Goal: Check status

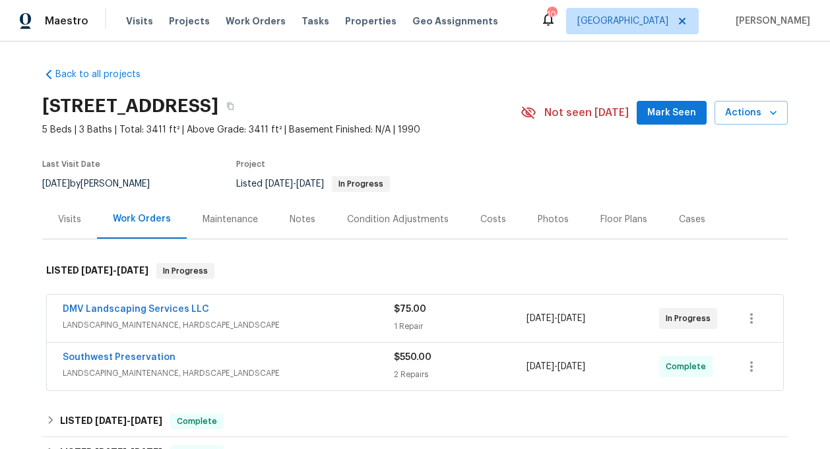
click at [214, 354] on div "Southwest Preservation" at bounding box center [228, 359] width 331 height 16
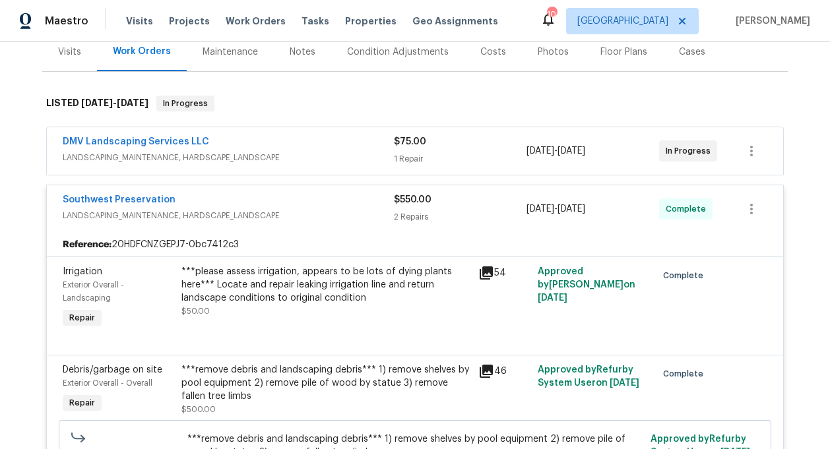
scroll to position [105, 0]
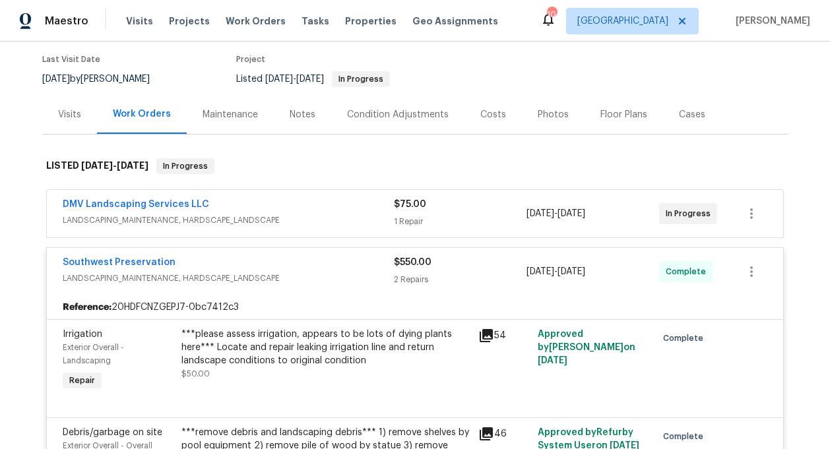
click at [233, 222] on span "LANDSCAPING_MAINTENANCE, HARDSCAPE_LANDSCAPE" at bounding box center [228, 220] width 331 height 13
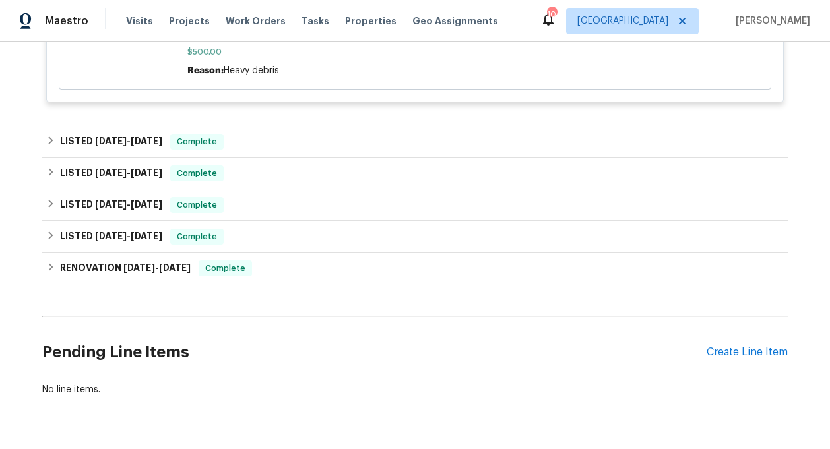
scroll to position [731, 0]
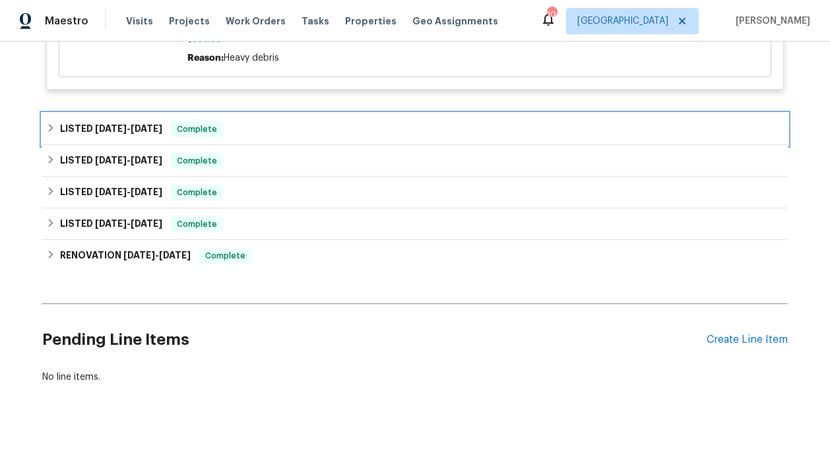
click at [255, 127] on div "LISTED [DATE] - [DATE] Complete" at bounding box center [415, 129] width 738 height 16
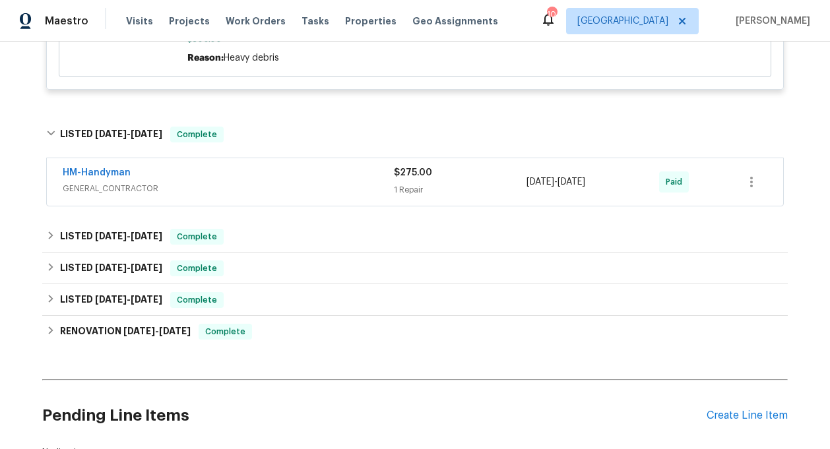
click at [259, 169] on div "HM-Handyman" at bounding box center [228, 174] width 331 height 16
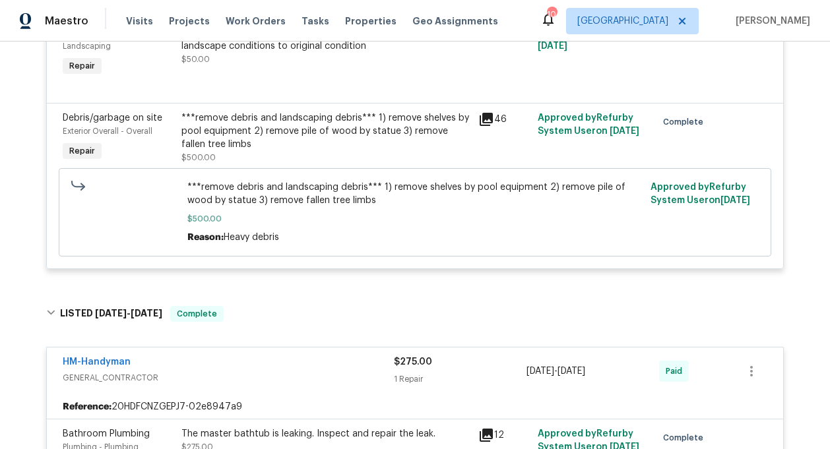
scroll to position [891, 0]
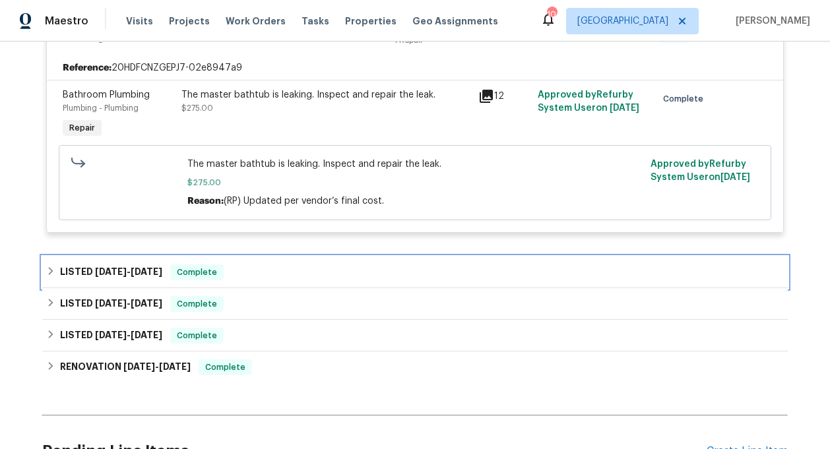
click at [240, 280] on div "LISTED [DATE] - [DATE] Complete" at bounding box center [415, 273] width 738 height 16
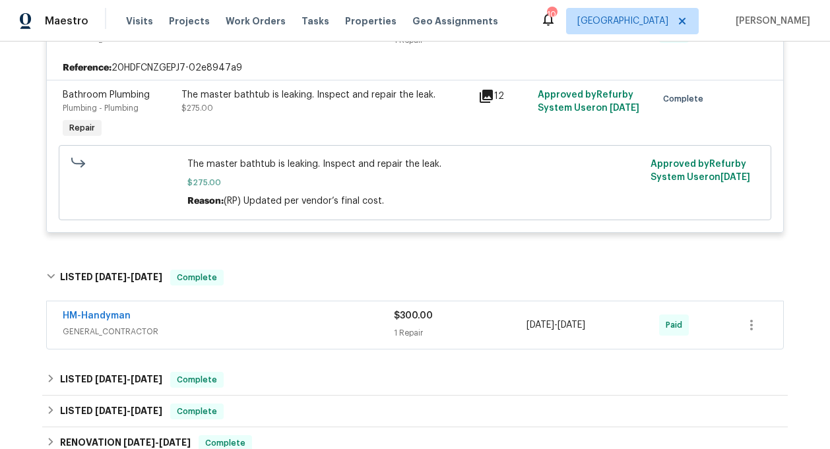
click at [236, 322] on div "HM-Handyman" at bounding box center [228, 318] width 331 height 16
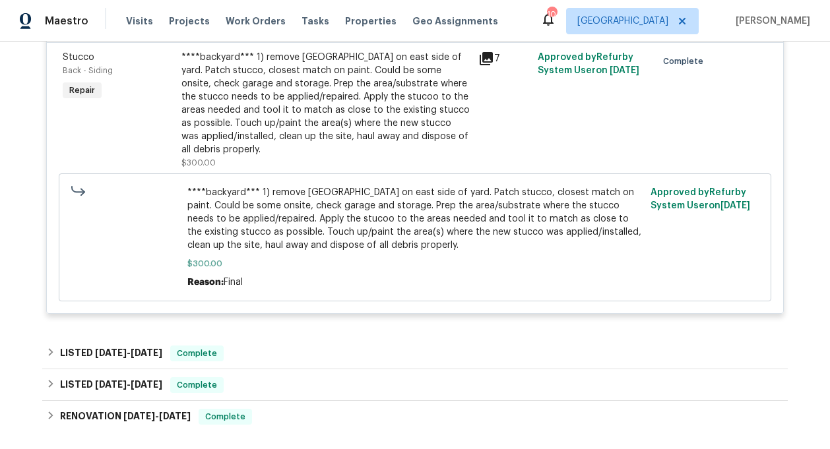
scroll to position [1358, 0]
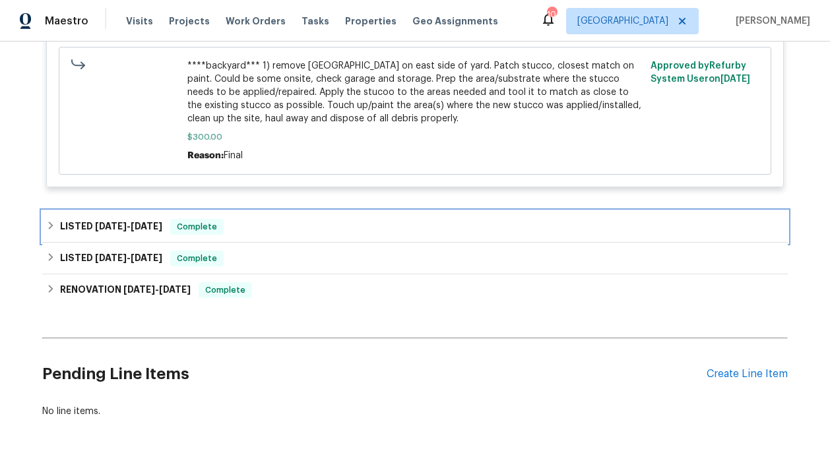
click at [258, 217] on div "LISTED [DATE] - [DATE] Complete" at bounding box center [415, 227] width 746 height 32
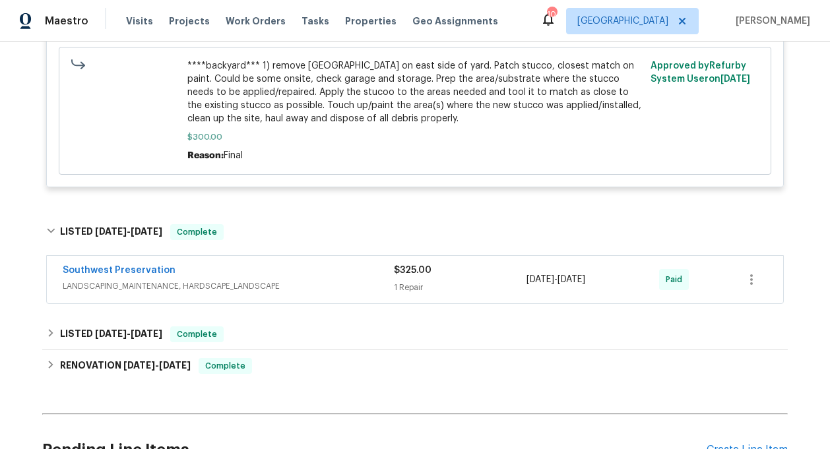
click at [258, 274] on div "Southwest Preservation" at bounding box center [228, 272] width 331 height 16
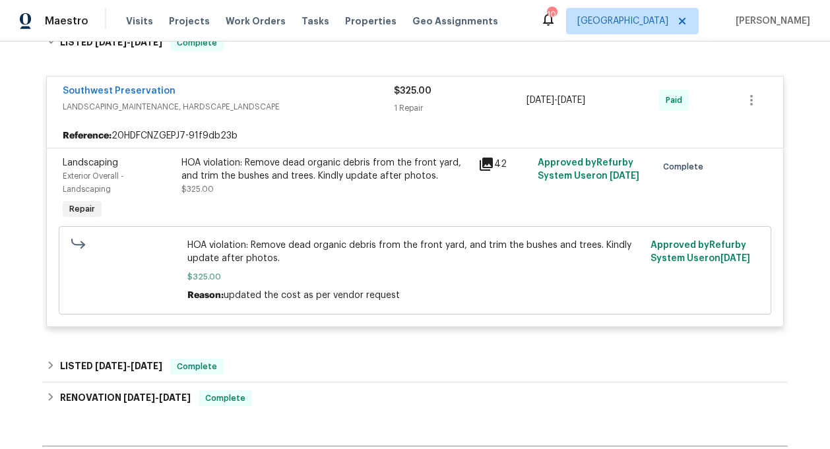
scroll to position [1548, 0]
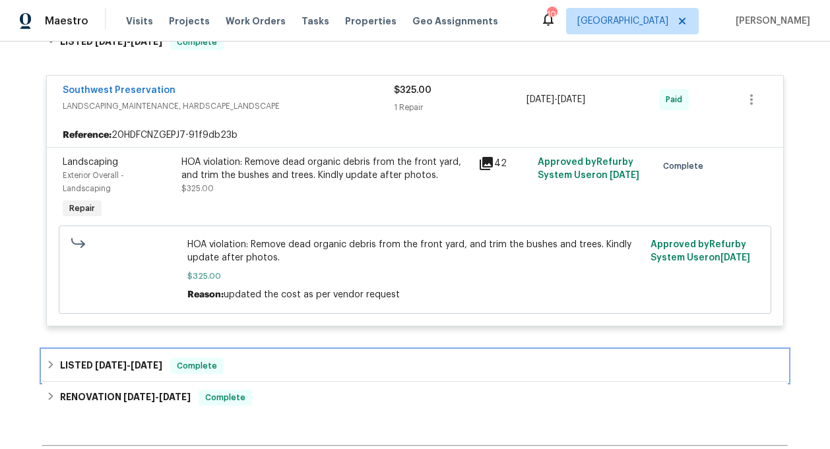
click at [249, 368] on div "LISTED [DATE] - [DATE] Complete" at bounding box center [415, 366] width 738 height 16
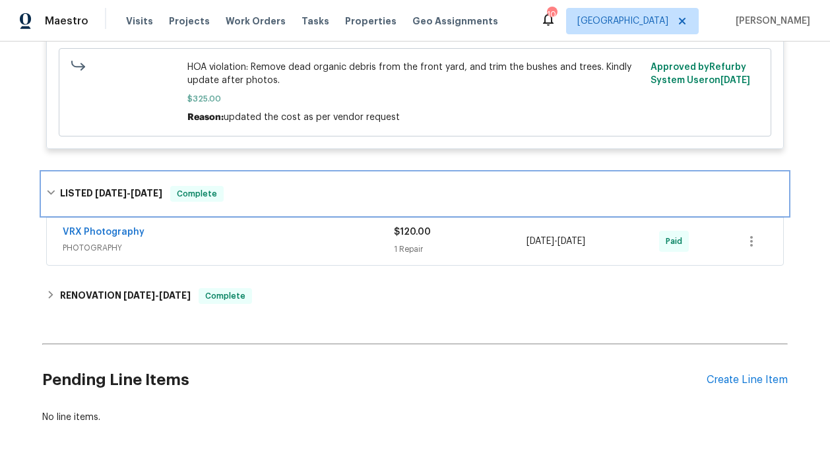
scroll to position [1738, 0]
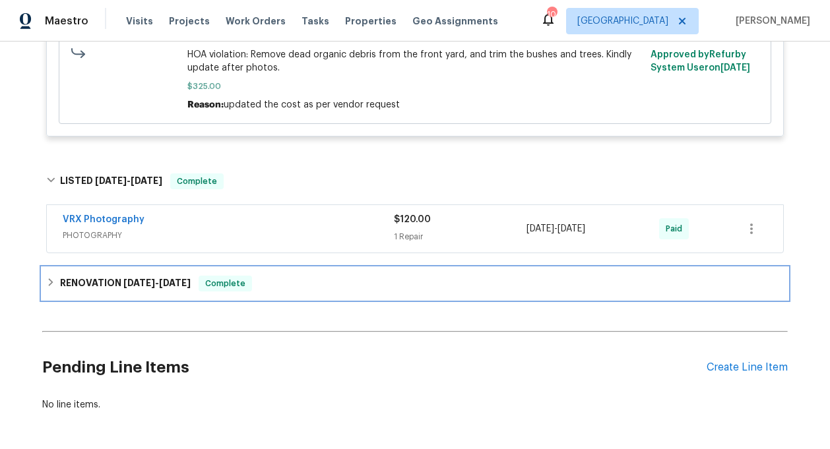
click at [243, 290] on span "Complete" at bounding box center [225, 283] width 51 height 13
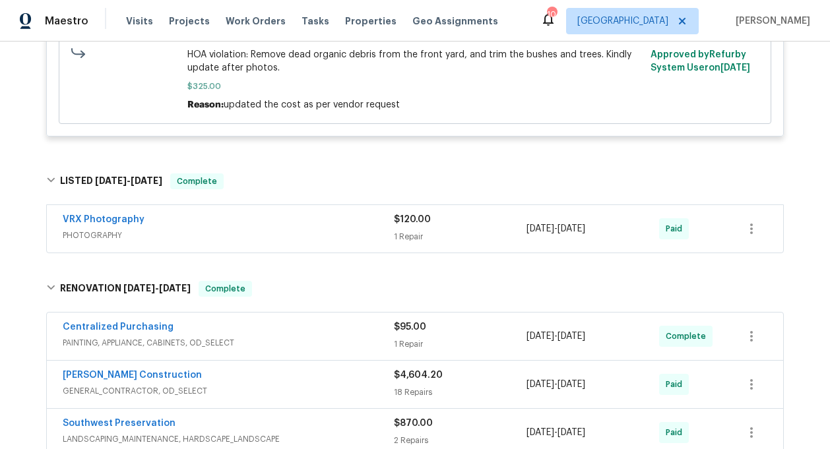
click at [233, 350] on span "PAINTING, APPLIANCE, CABINETS, OD_SELECT" at bounding box center [228, 343] width 331 height 13
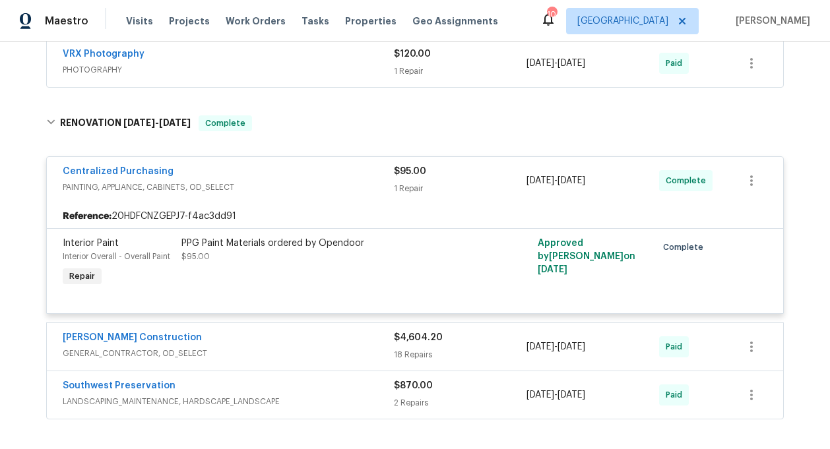
scroll to position [1941, 0]
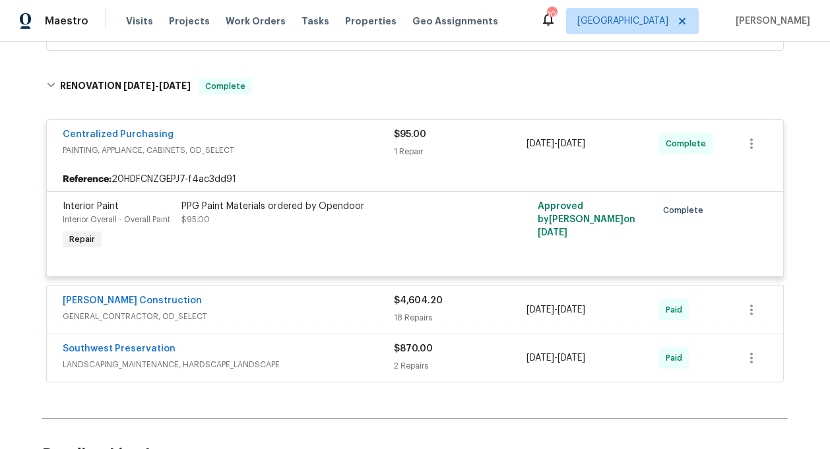
click at [234, 303] on div "[PERSON_NAME] Construction" at bounding box center [228, 302] width 331 height 16
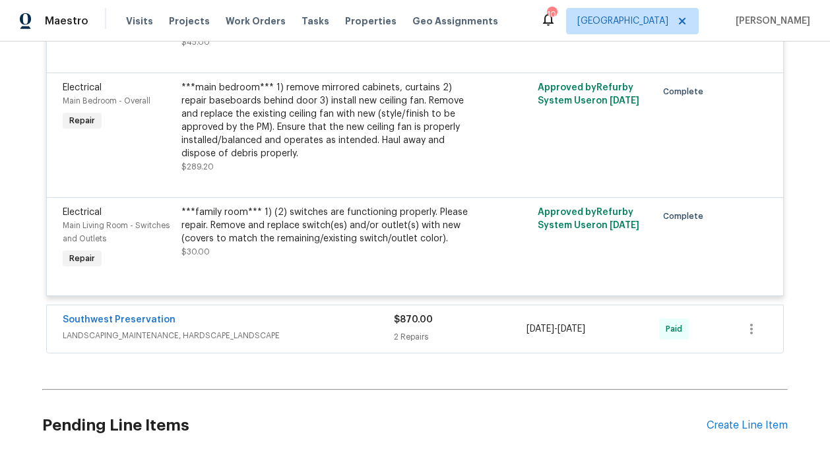
scroll to position [4663, 0]
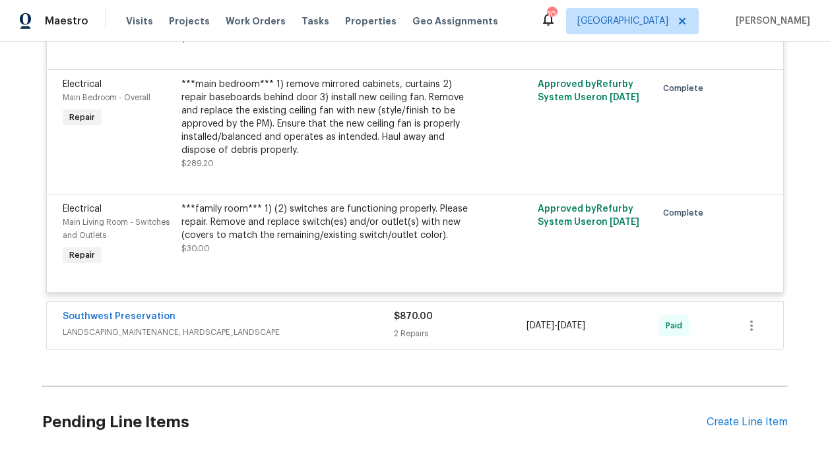
click at [263, 325] on div "Southwest Preservation LANDSCAPING_MAINTENANCE, HARDSCAPE_LANDSCAPE" at bounding box center [228, 326] width 331 height 32
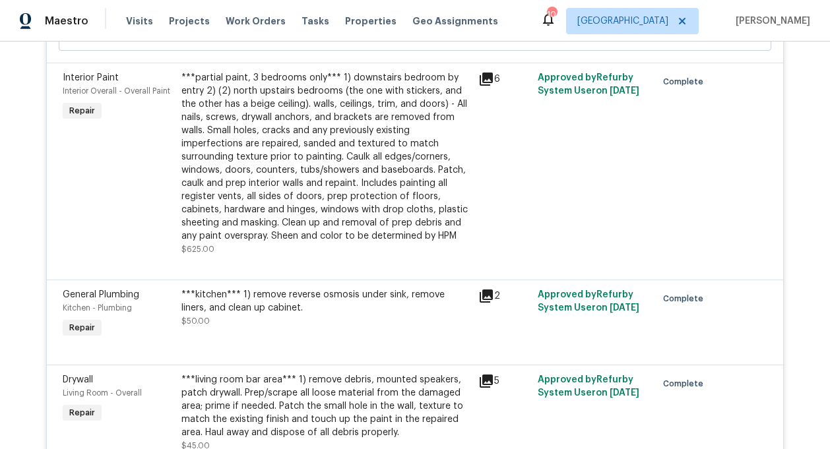
scroll to position [4256, 0]
